Goal: Transaction & Acquisition: Obtain resource

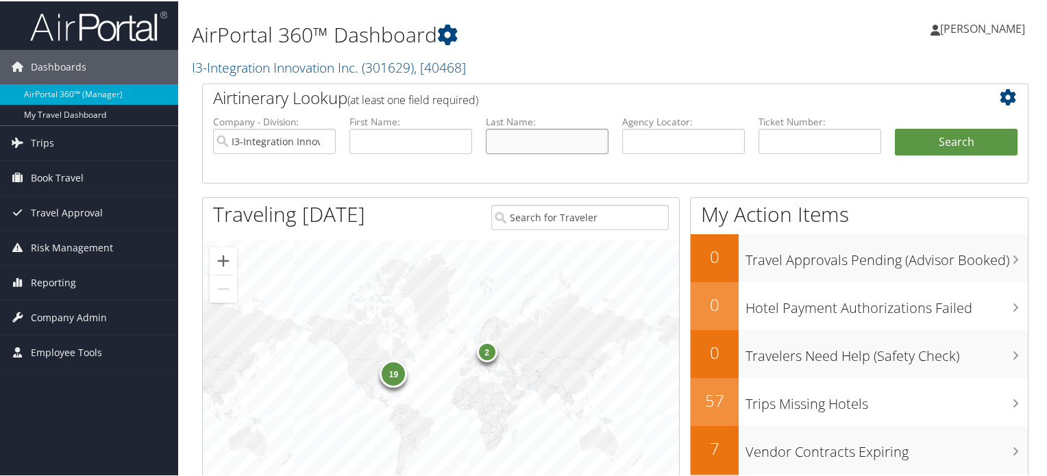
click at [517, 131] on input "text" at bounding box center [547, 139] width 123 height 25
type input "featherston"
click at [895, 127] on button "Search" at bounding box center [956, 140] width 123 height 27
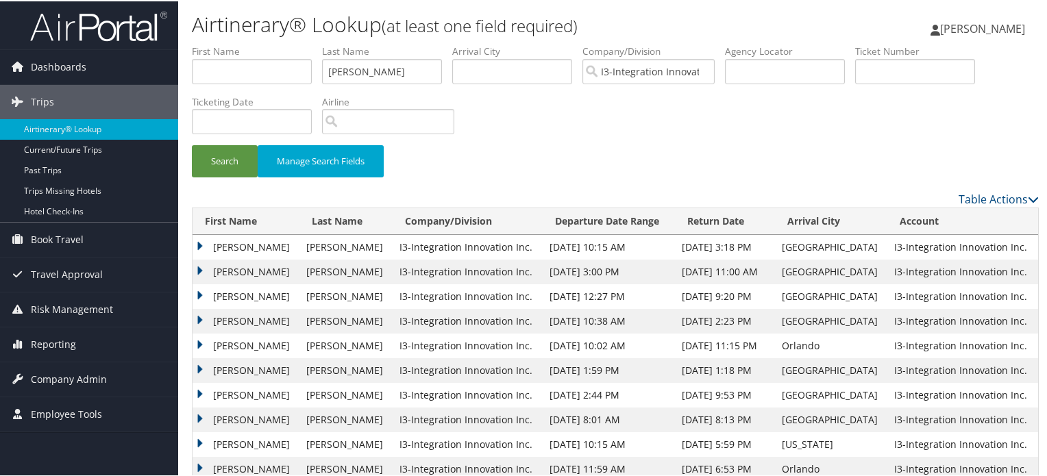
click at [261, 294] on td "PHILLIP DEANOSCAR" at bounding box center [246, 295] width 107 height 25
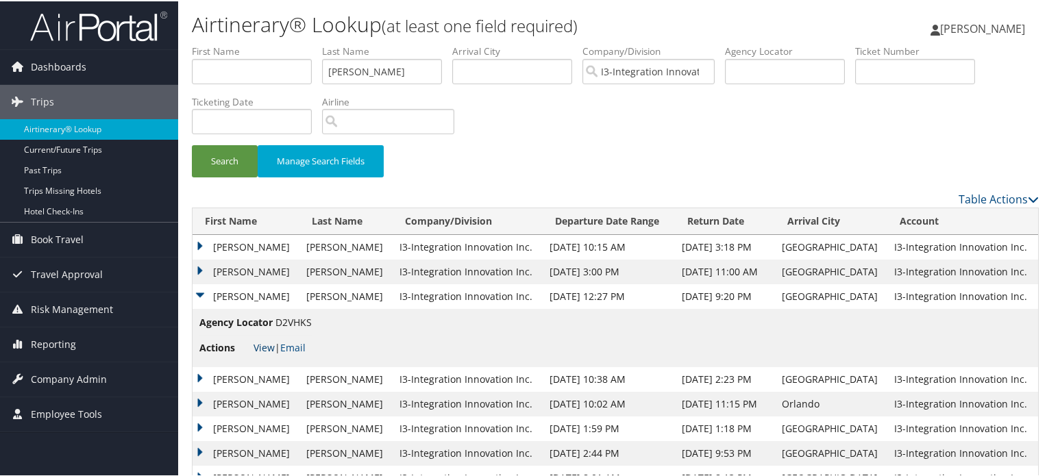
click at [262, 347] on link "View" at bounding box center [264, 346] width 21 height 13
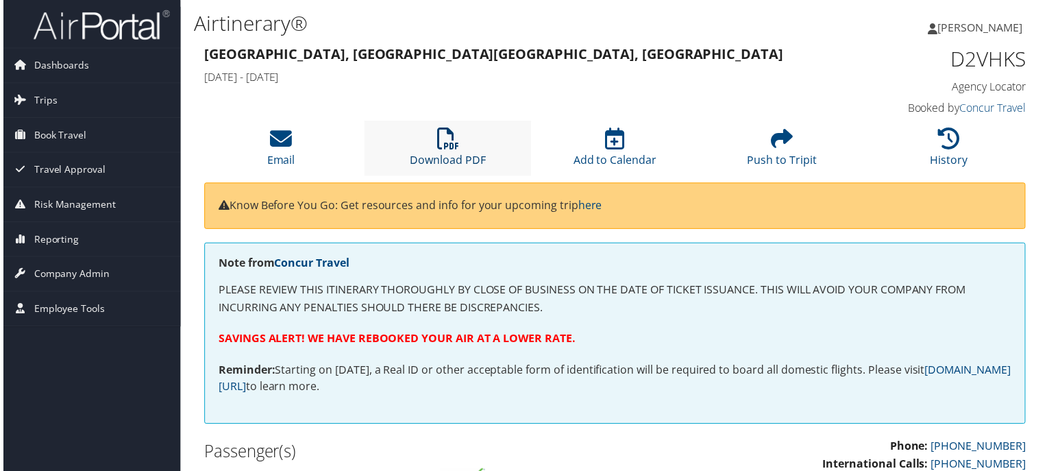
click at [436, 164] on link "Download PDF" at bounding box center [447, 152] width 76 height 33
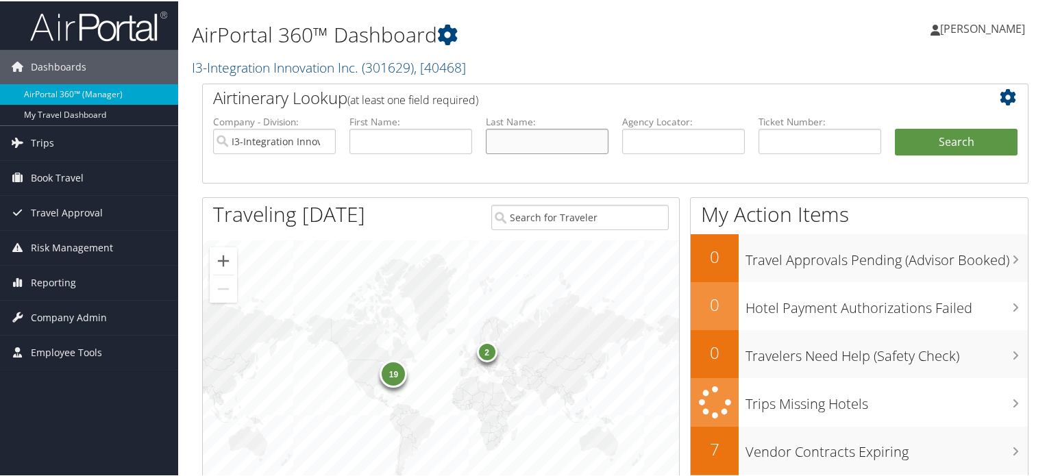
click at [507, 145] on input "text" at bounding box center [547, 139] width 123 height 25
type input "[PERSON_NAME]"
click at [895, 127] on button "Search" at bounding box center [956, 140] width 123 height 27
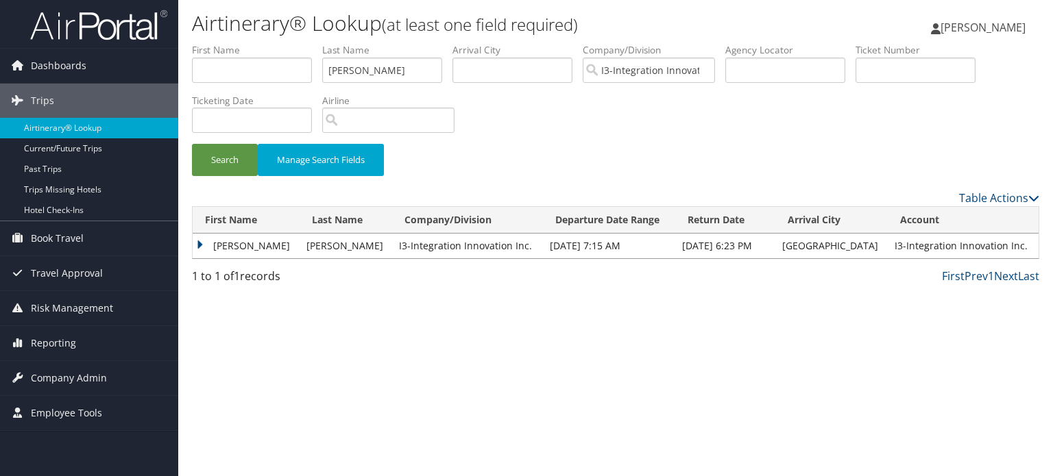
click at [230, 242] on td "JOHN H" at bounding box center [246, 246] width 107 height 25
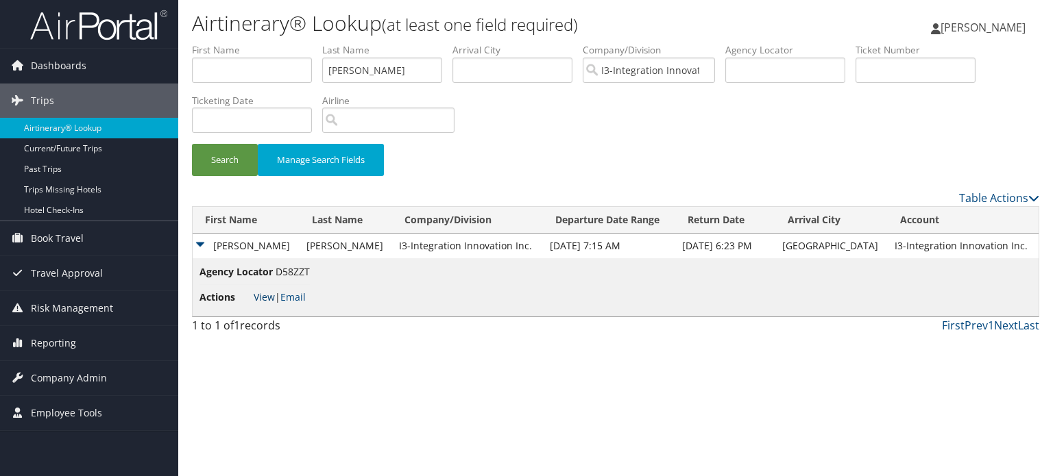
click at [259, 295] on link "View" at bounding box center [264, 297] width 21 height 13
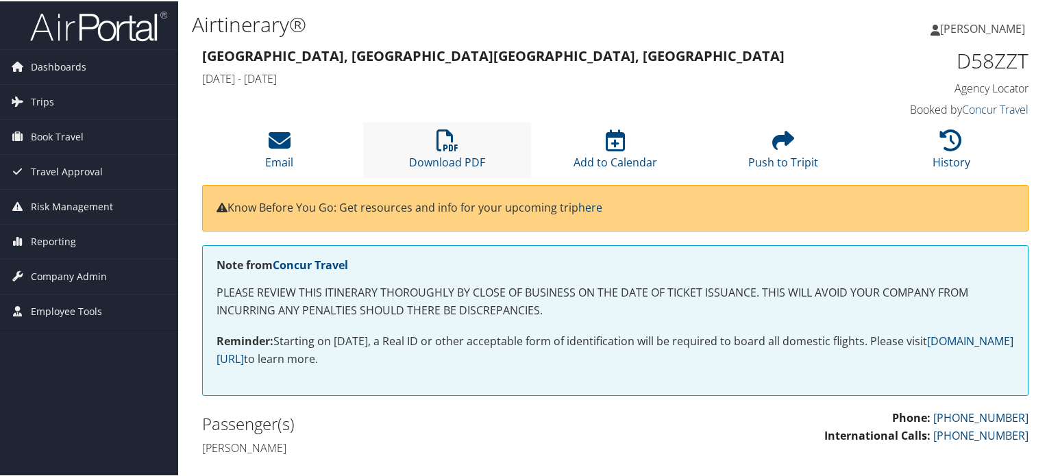
click at [487, 143] on li "Download PDF" at bounding box center [447, 149] width 168 height 56
